Goal: Answer question/provide support: Share knowledge or assist other users

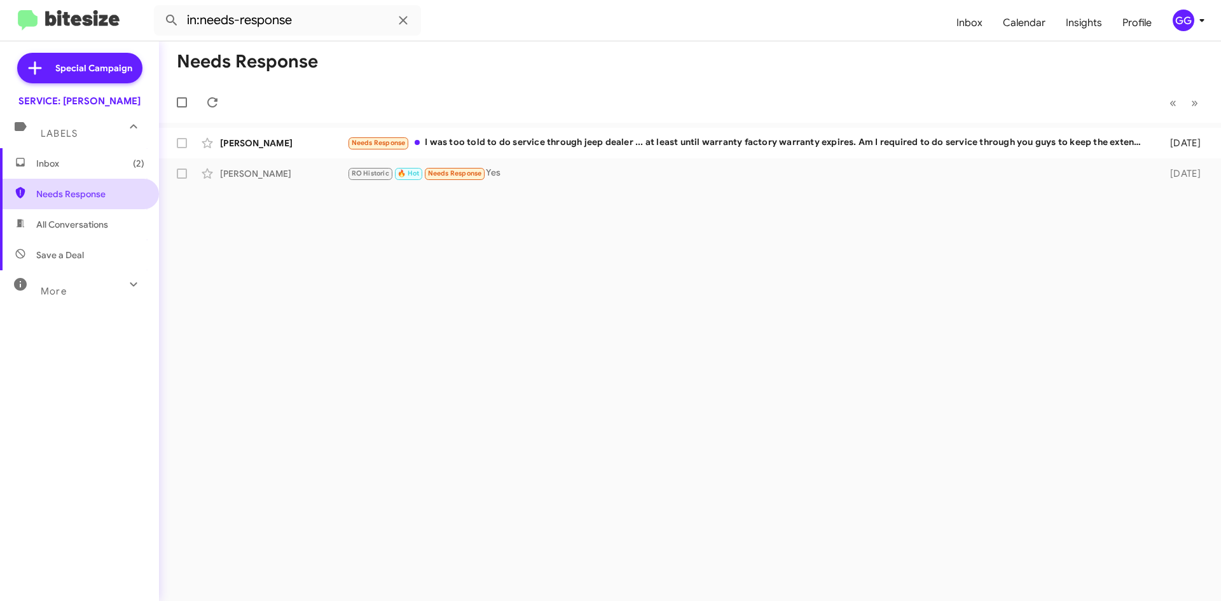
click at [68, 198] on span "Needs Response" at bounding box center [90, 194] width 108 height 13
click at [67, 195] on span "Needs Response" at bounding box center [90, 194] width 108 height 13
click at [67, 194] on span "Needs Response" at bounding box center [90, 194] width 108 height 13
click at [67, 193] on span "Needs Response" at bounding box center [90, 194] width 108 height 13
click at [62, 221] on span "All Conversations" at bounding box center [72, 224] width 72 height 13
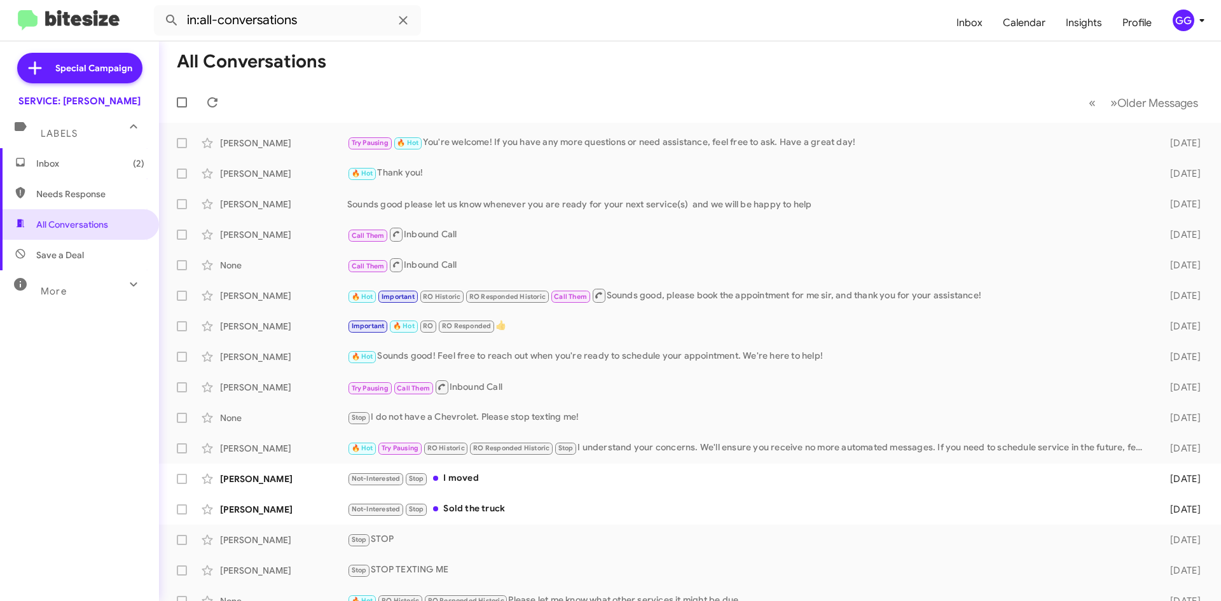
click at [117, 189] on span "Needs Response" at bounding box center [90, 194] width 108 height 13
type input "in:needs-response"
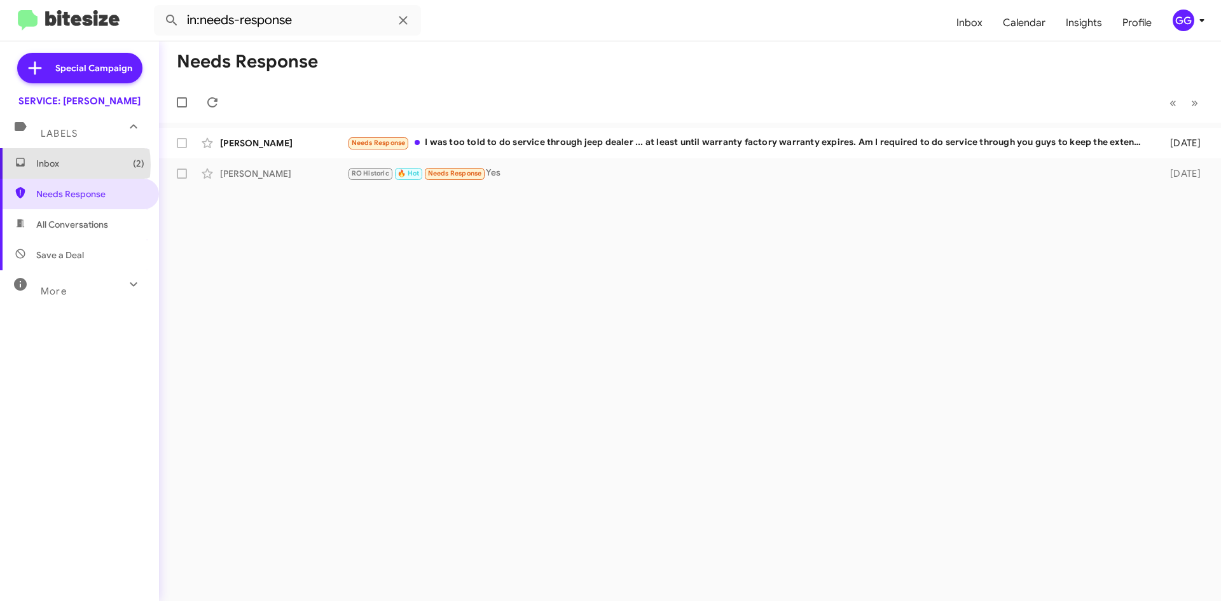
click at [55, 166] on span "Inbox (2)" at bounding box center [90, 163] width 108 height 13
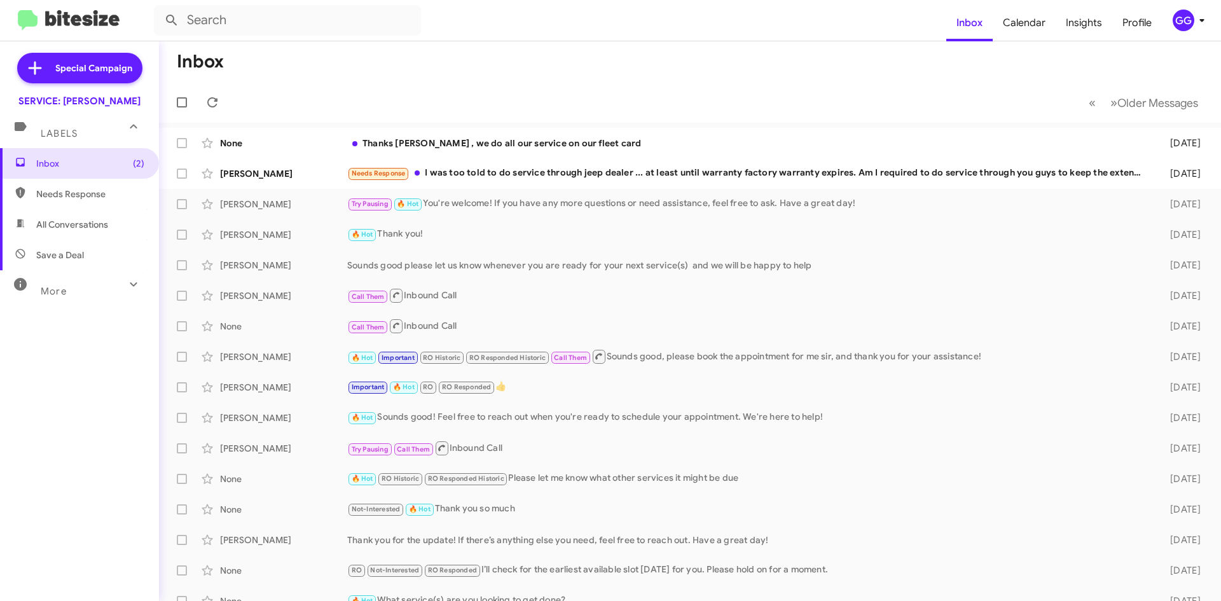
click at [79, 203] on span "Needs Response" at bounding box center [79, 194] width 159 height 31
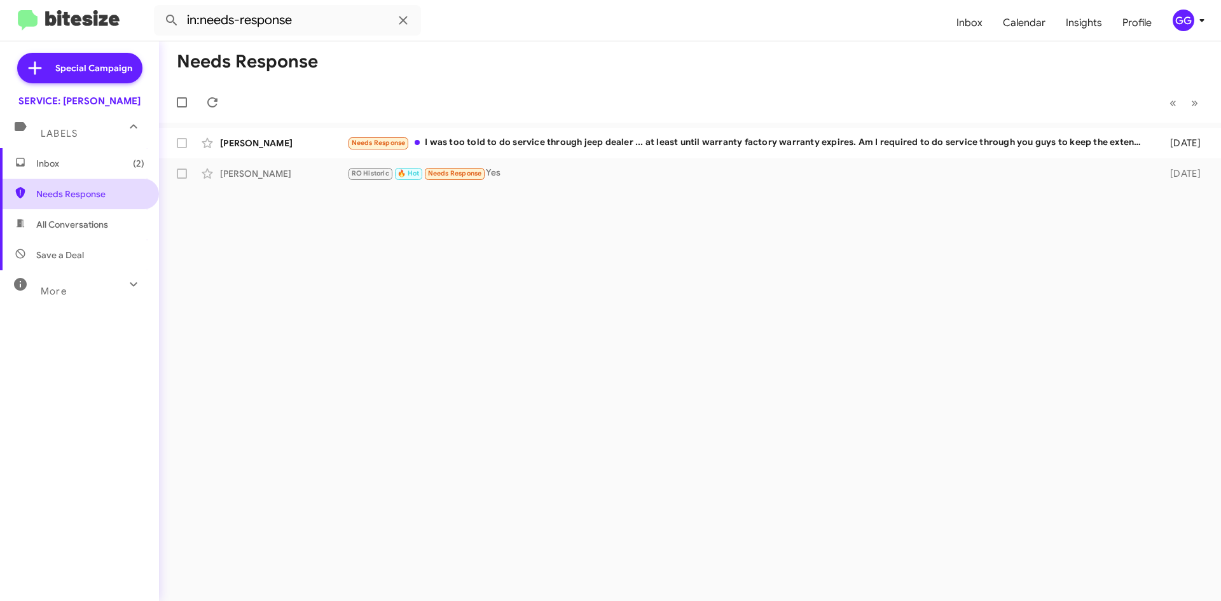
click at [50, 191] on span "Needs Response" at bounding box center [90, 194] width 108 height 13
click at [78, 216] on span "All Conversations" at bounding box center [79, 224] width 159 height 31
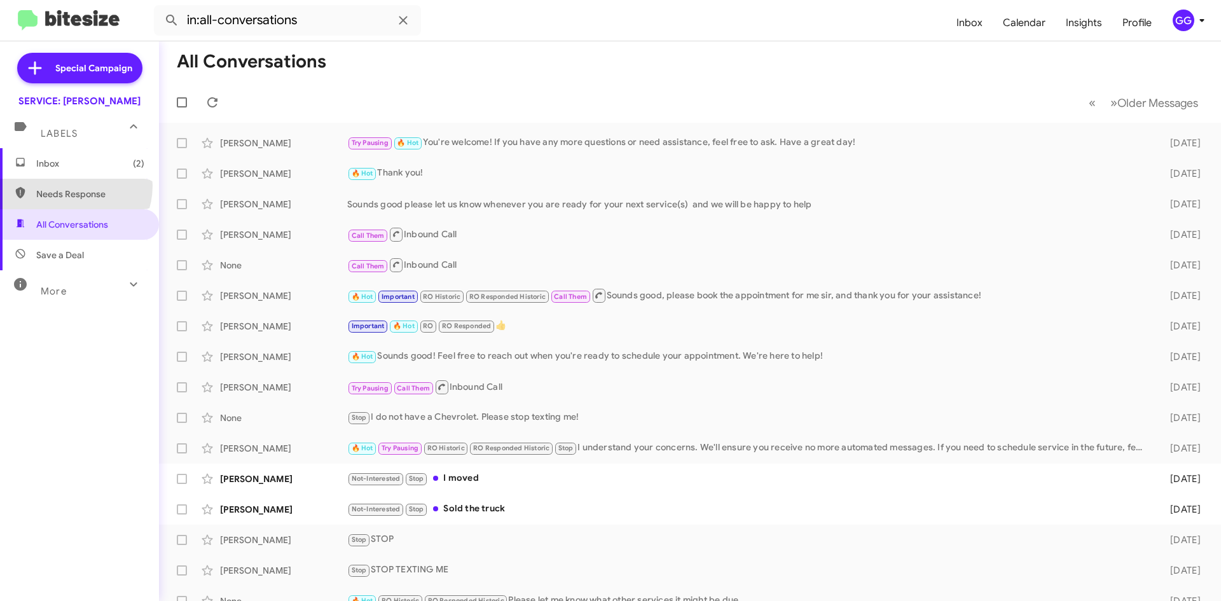
click at [69, 186] on span "Needs Response" at bounding box center [79, 194] width 159 height 31
type input "in:needs-response"
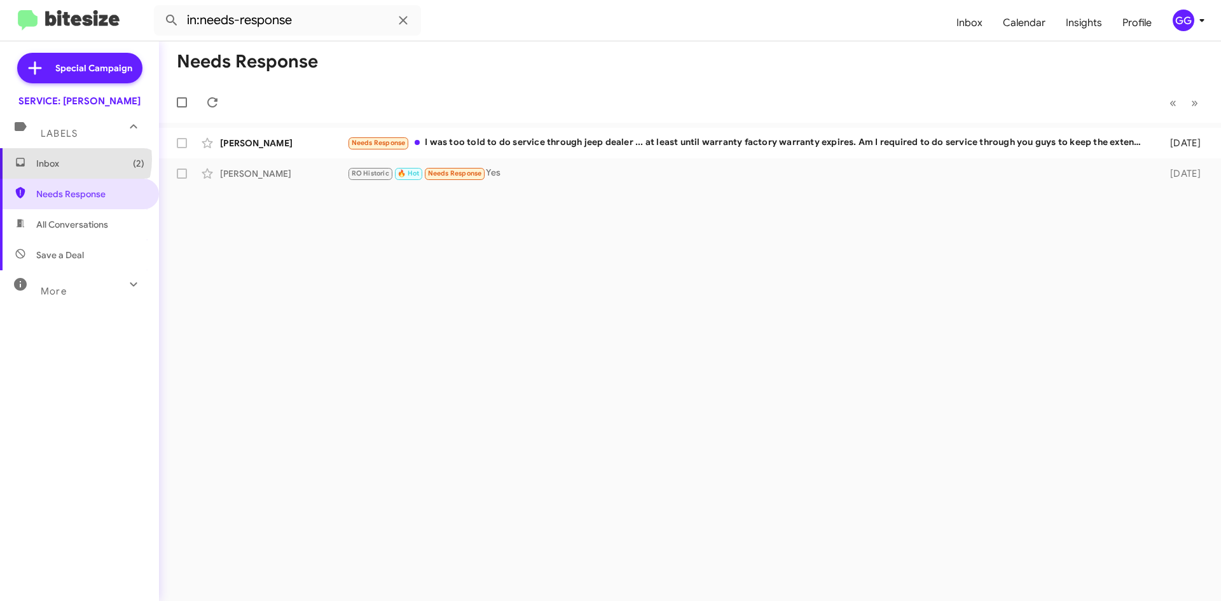
click at [72, 163] on span "Inbox (2)" at bounding box center [90, 163] width 108 height 13
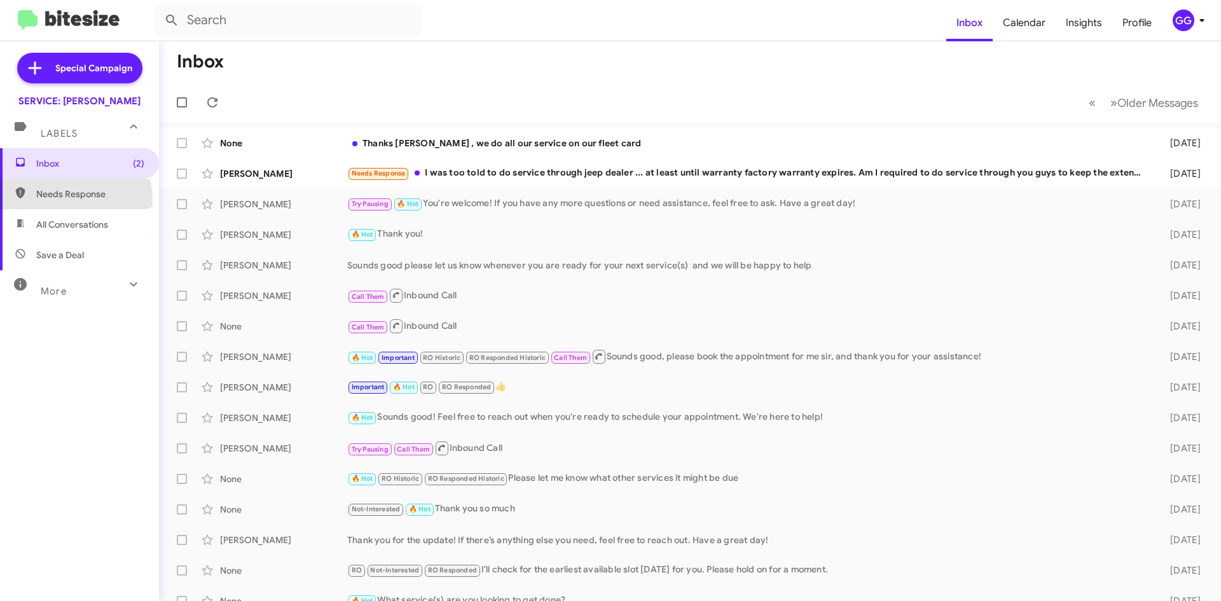
click at [65, 201] on span "Needs Response" at bounding box center [79, 194] width 159 height 31
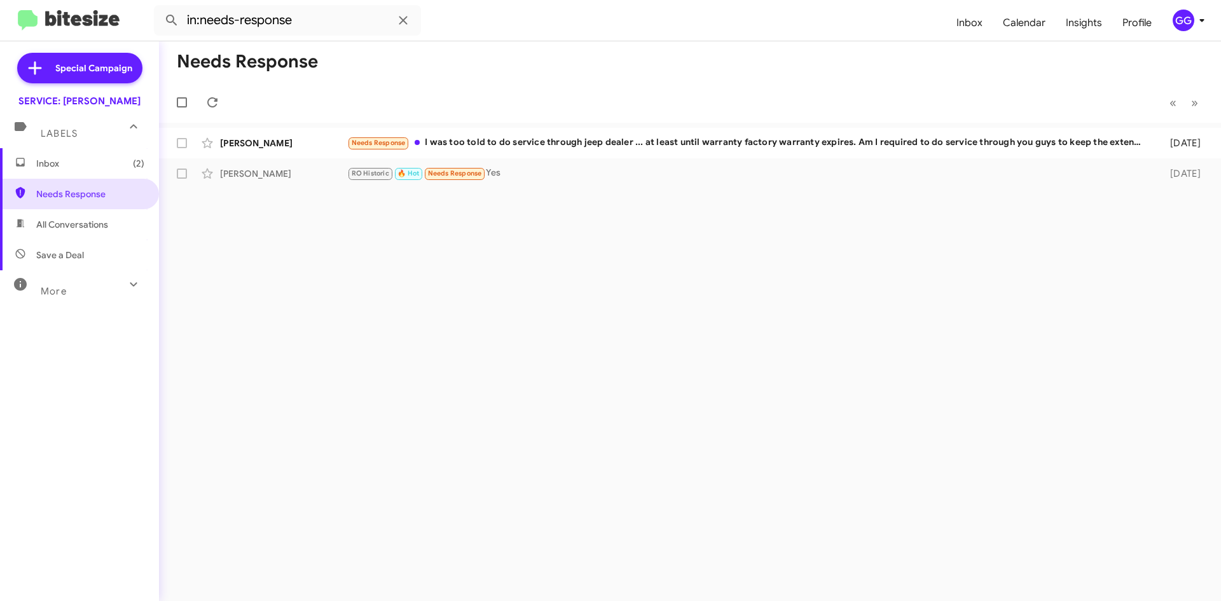
click at [90, 226] on span "All Conversations" at bounding box center [72, 224] width 72 height 13
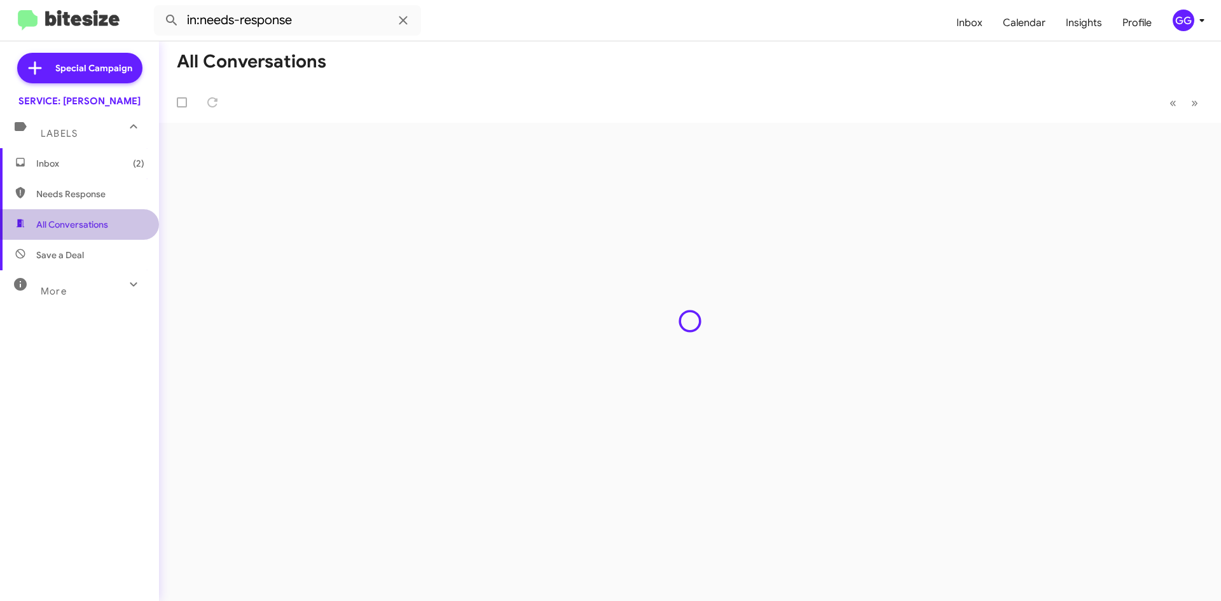
type input "in:all-conversations"
